Goal: Browse casually

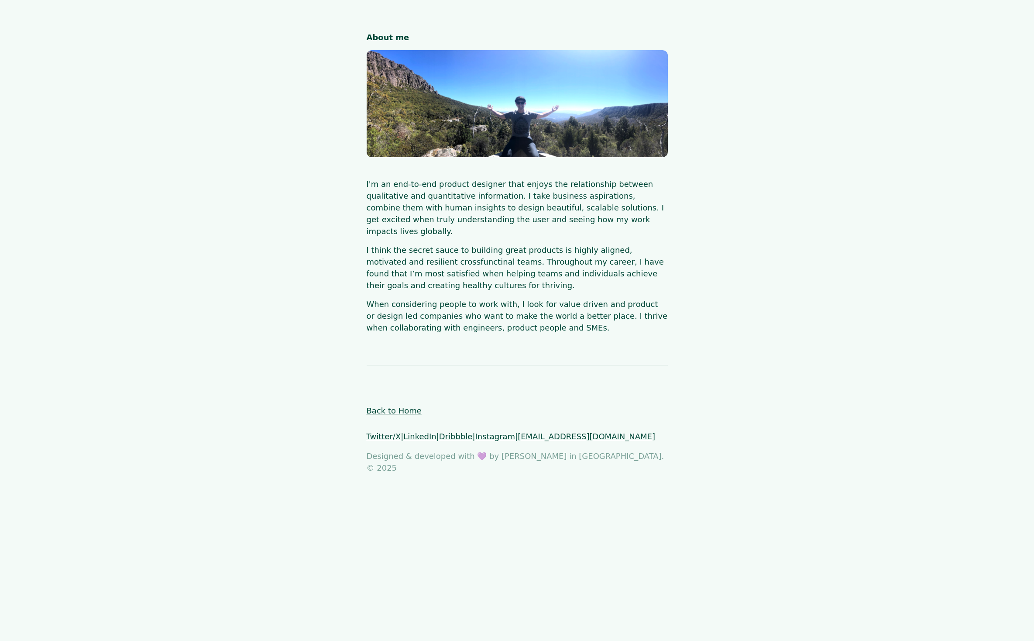
click at [393, 406] on link "Back to Home" at bounding box center [394, 410] width 55 height 9
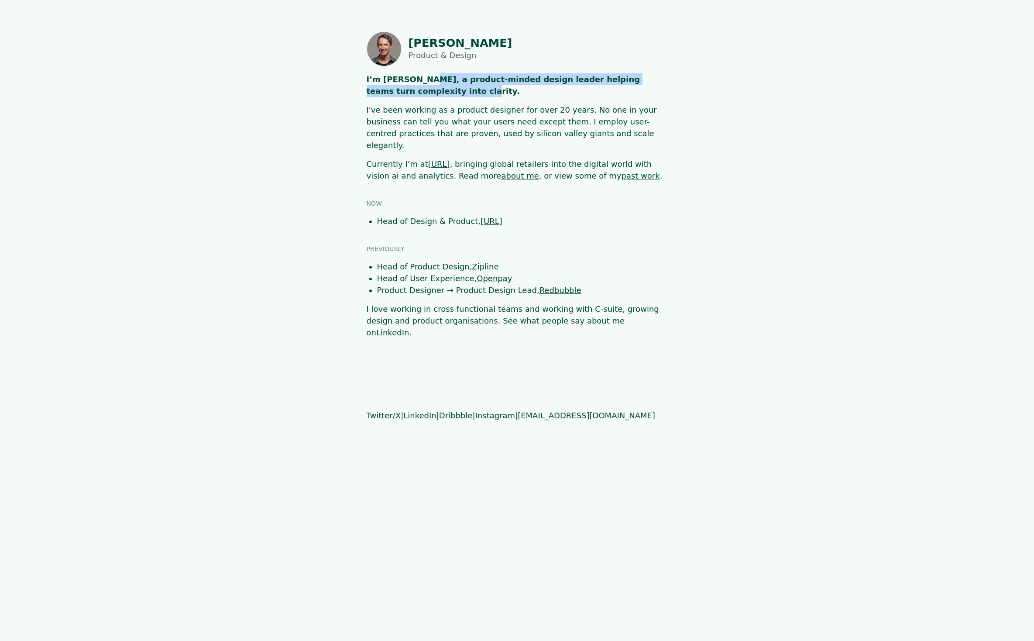
drag, startPoint x: 419, startPoint y: 79, endPoint x: 427, endPoint y: 90, distance: 12.8
click at [427, 90] on p "I’m [PERSON_NAME], a product-minded design leader helping teams turn complexity…" at bounding box center [517, 85] width 301 height 24
copy strong "product-minded design leader helping teams turn complexity into clarity."
click at [242, 151] on main "Shaun Byrne Product & Design I’m Shaun 👋, a product-minded design leader helpin…" at bounding box center [517, 184] width 910 height 307
